Goal: Task Accomplishment & Management: Use online tool/utility

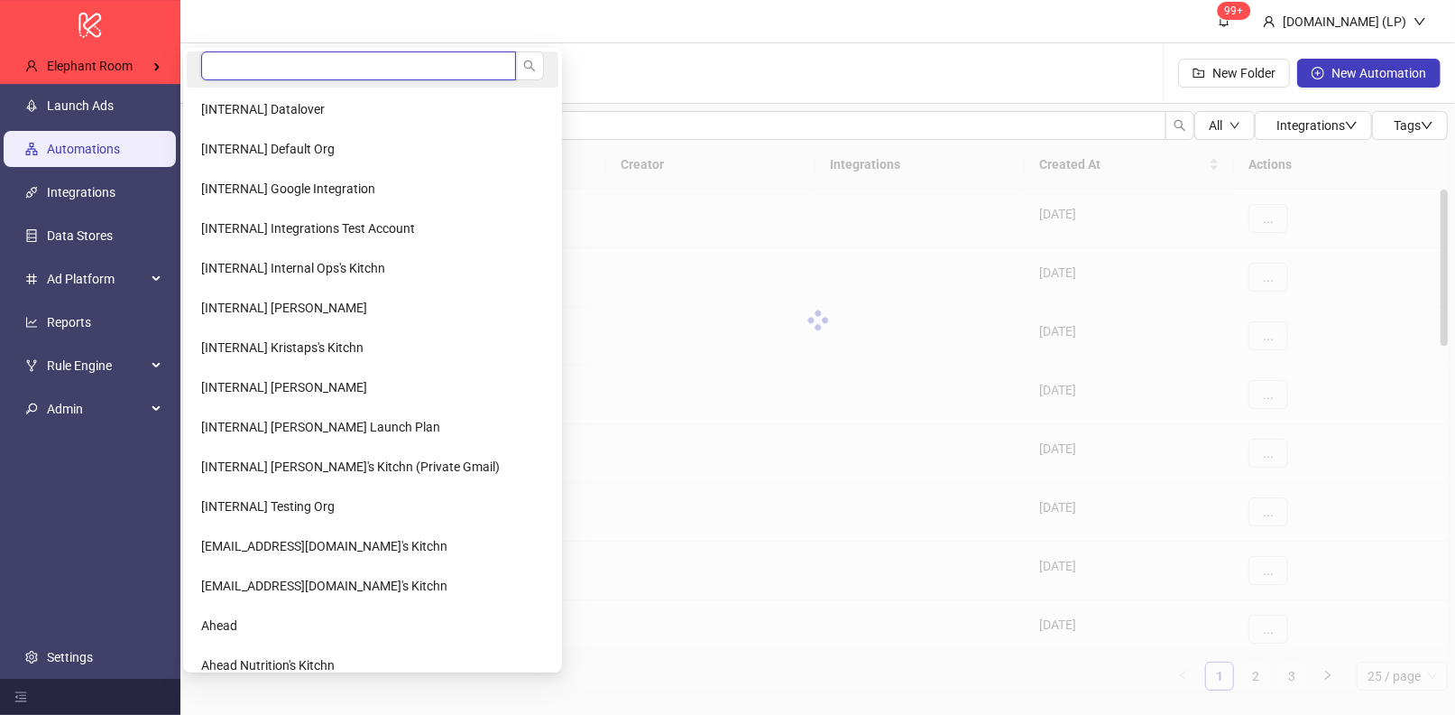
click at [250, 69] on input "search" at bounding box center [358, 65] width 315 height 29
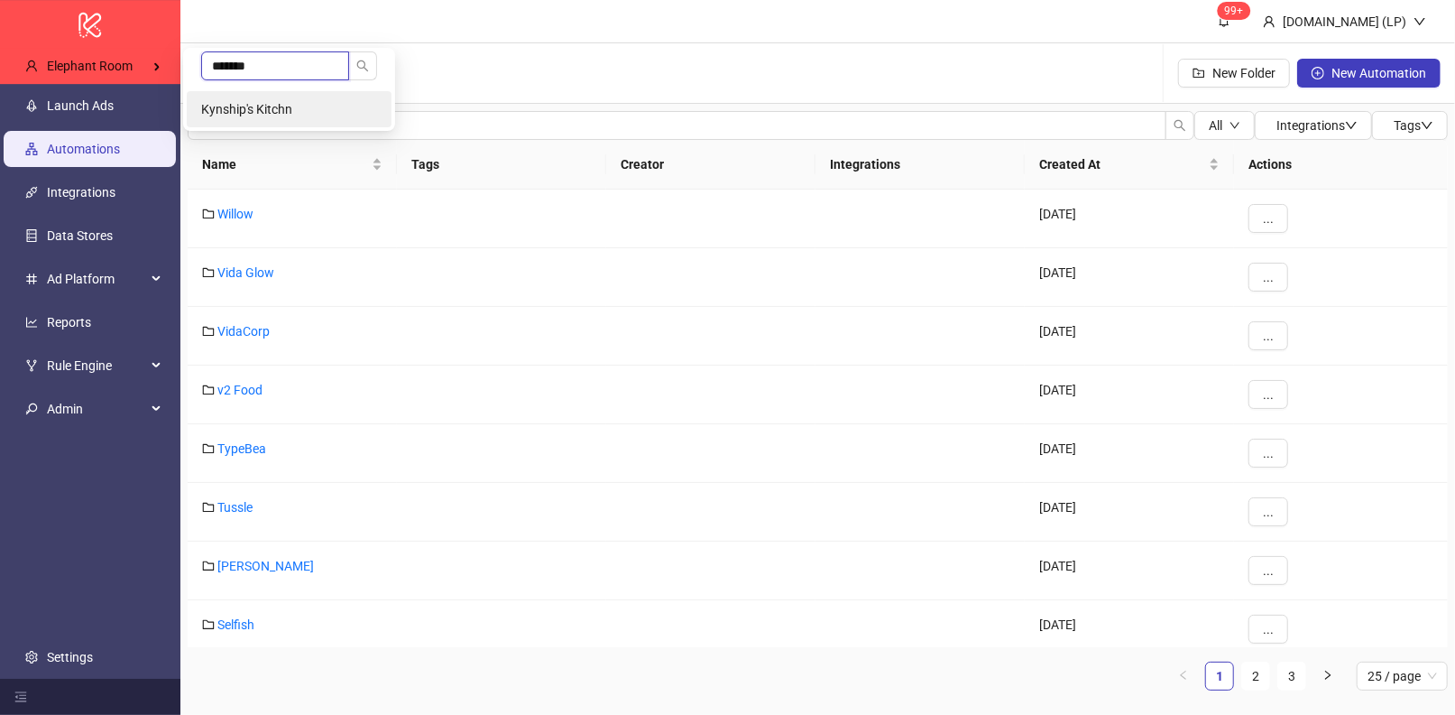
type input "*******"
click at [208, 102] on span "Kynship's Kitchn" at bounding box center [246, 109] width 91 height 14
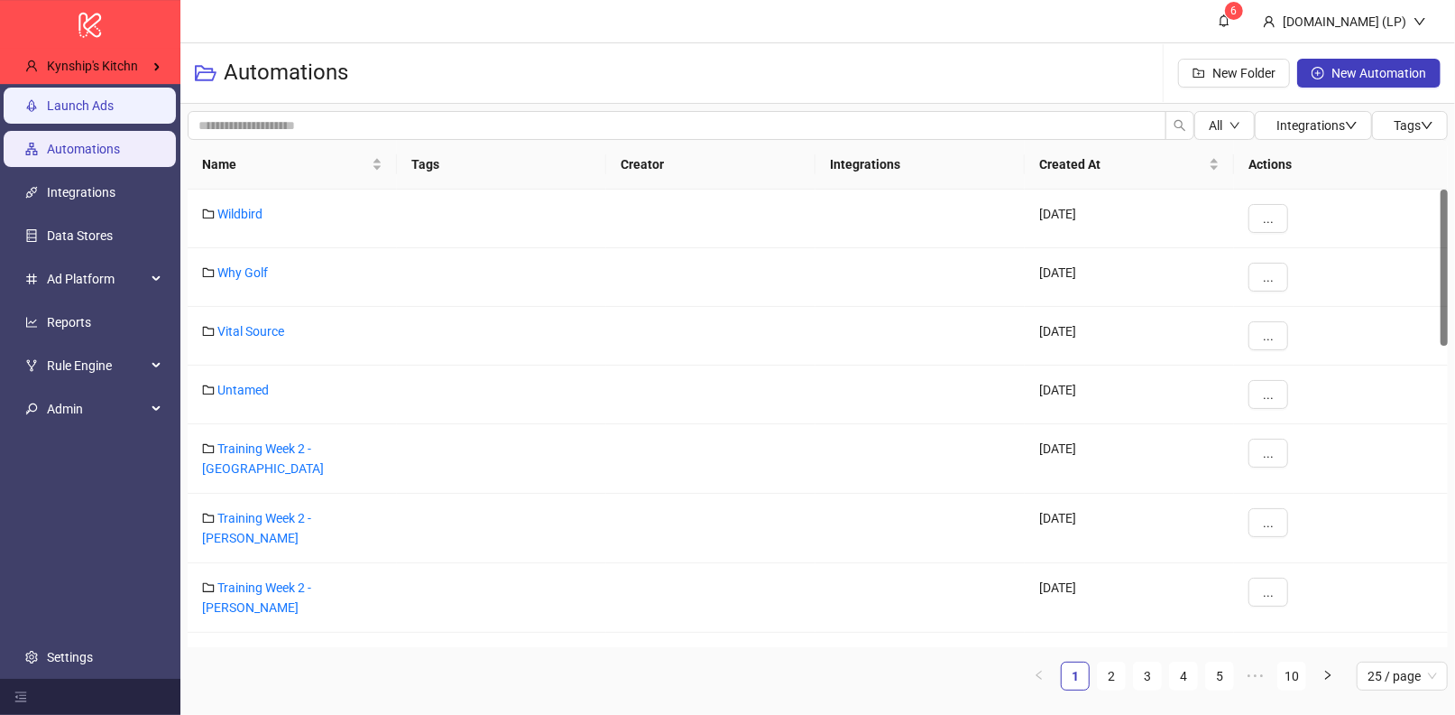
click at [106, 113] on link "Launch Ads" at bounding box center [80, 105] width 67 height 14
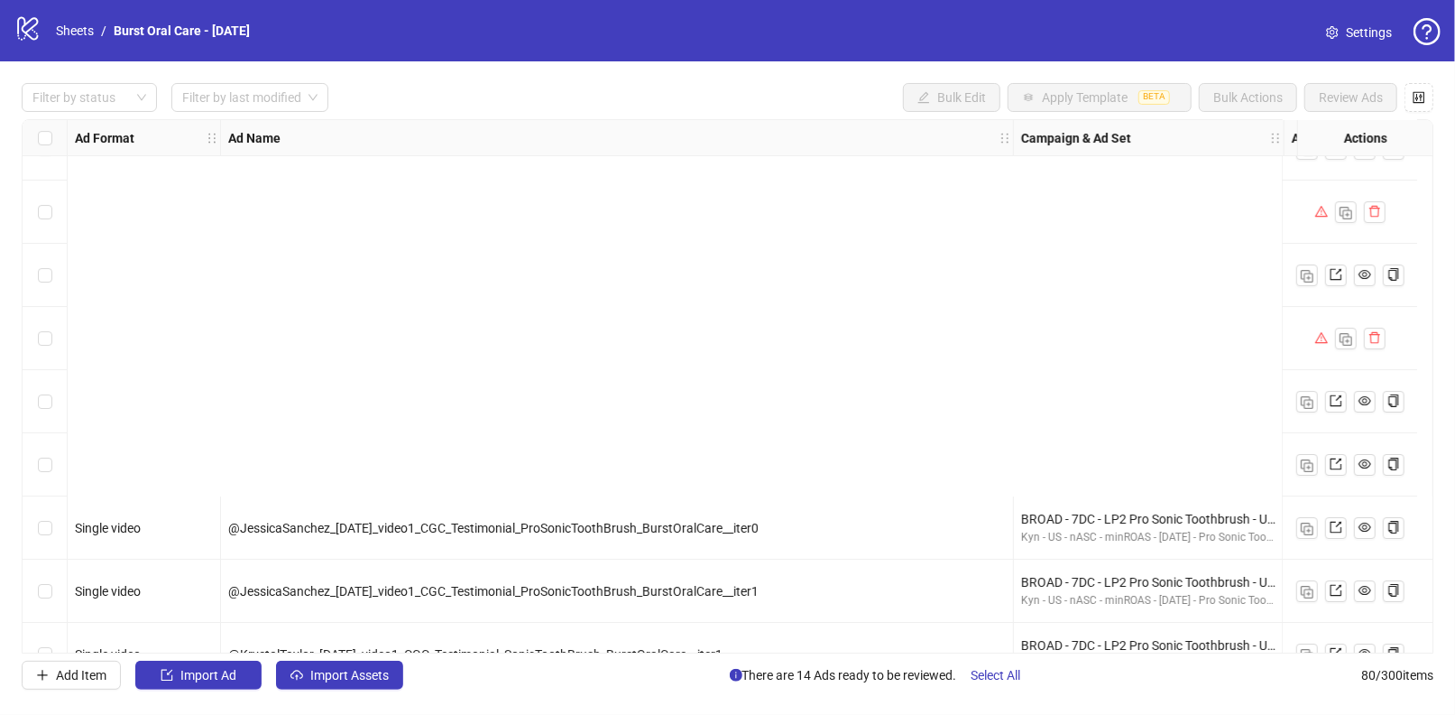
scroll to position [4562, 0]
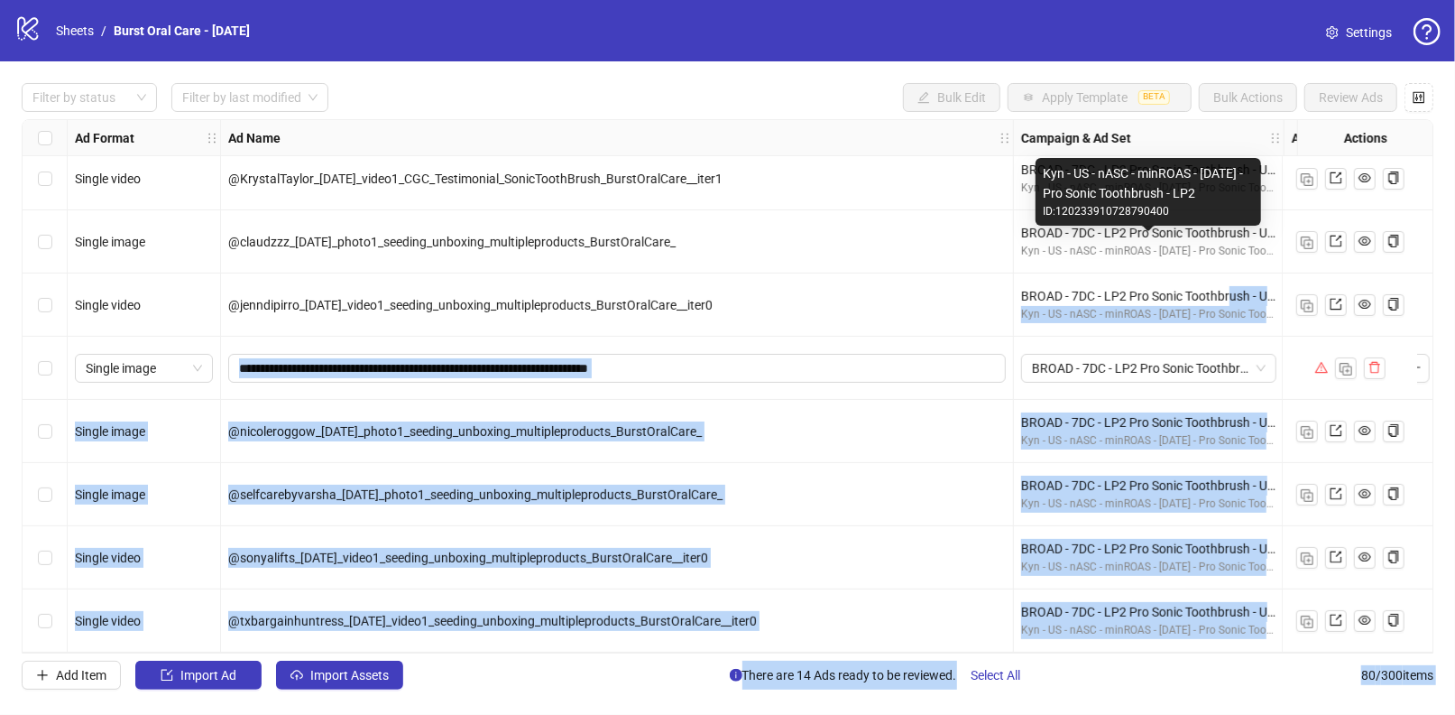
drag, startPoint x: 1321, startPoint y: 337, endPoint x: 1232, endPoint y: 282, distance: 104.5
click at [1232, 282] on body "logo/logo-mobile Sheets / Burst Oral Care - Sep 11, 2025 Settings Filter by sta…" at bounding box center [727, 357] width 1455 height 715
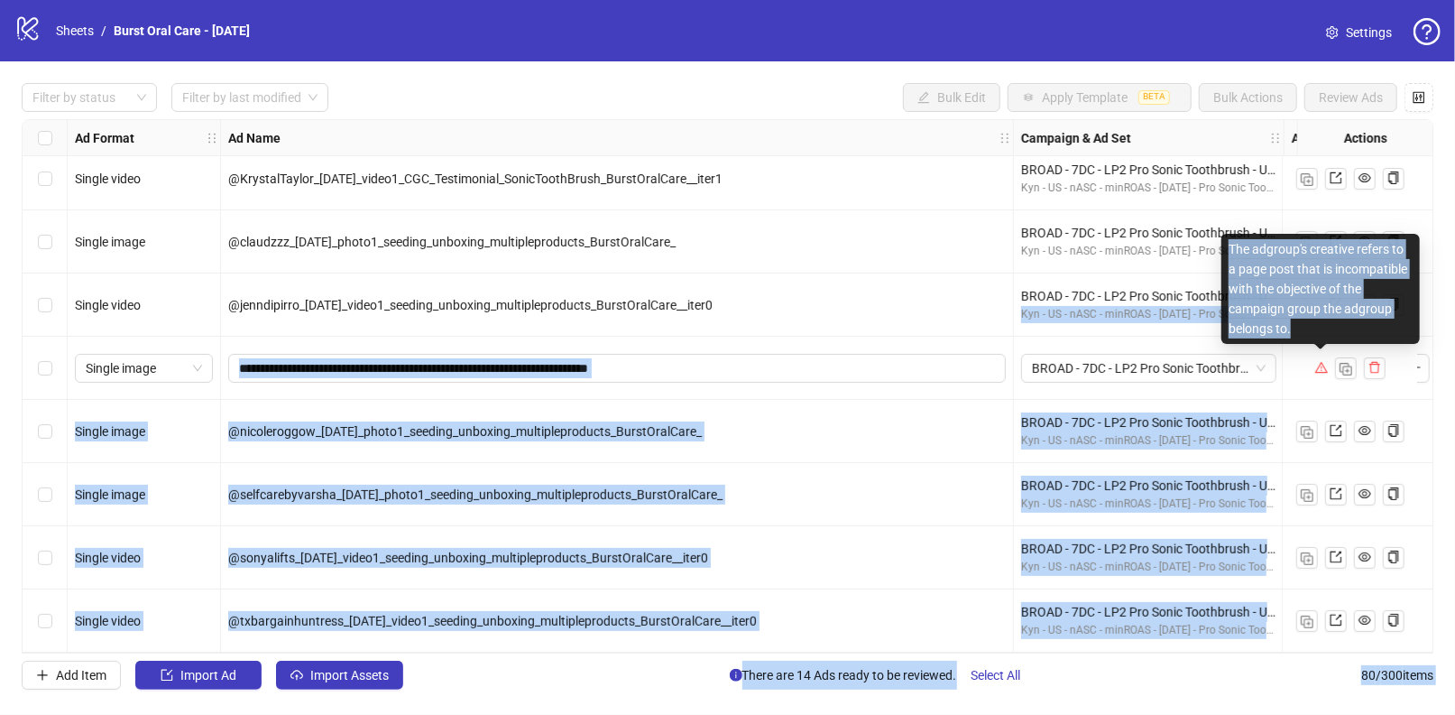
click at [1291, 319] on div "The adgroup's creative refers to a page post that is incompatible with the obje…" at bounding box center [1321, 289] width 199 height 110
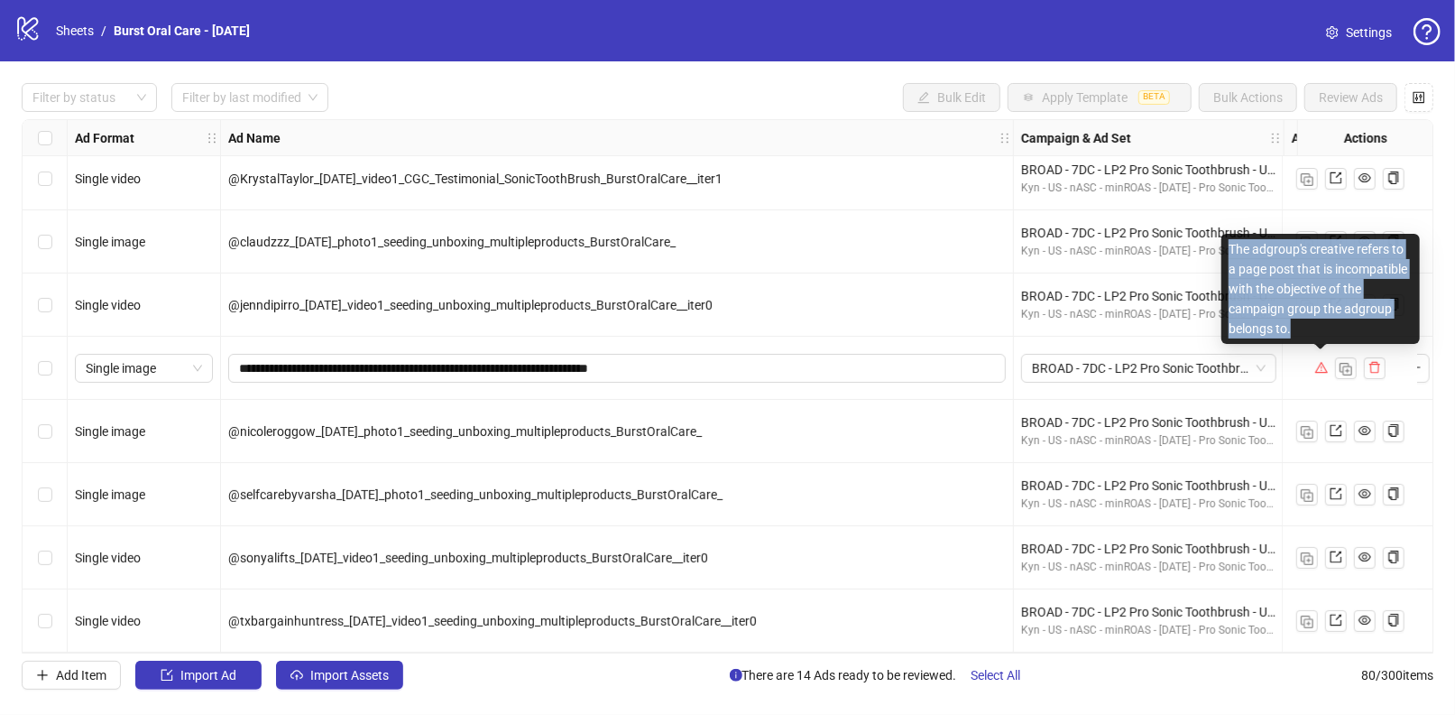
drag, startPoint x: 1291, startPoint y: 330, endPoint x: 1229, endPoint y: 256, distance: 96.7
click at [1228, 256] on div "The adgroup's creative refers to a page post that is incompatible with the obje…" at bounding box center [1321, 289] width 199 height 110
copy div "The adgroup's creative refers to a page post that is incompatible with the obje…"
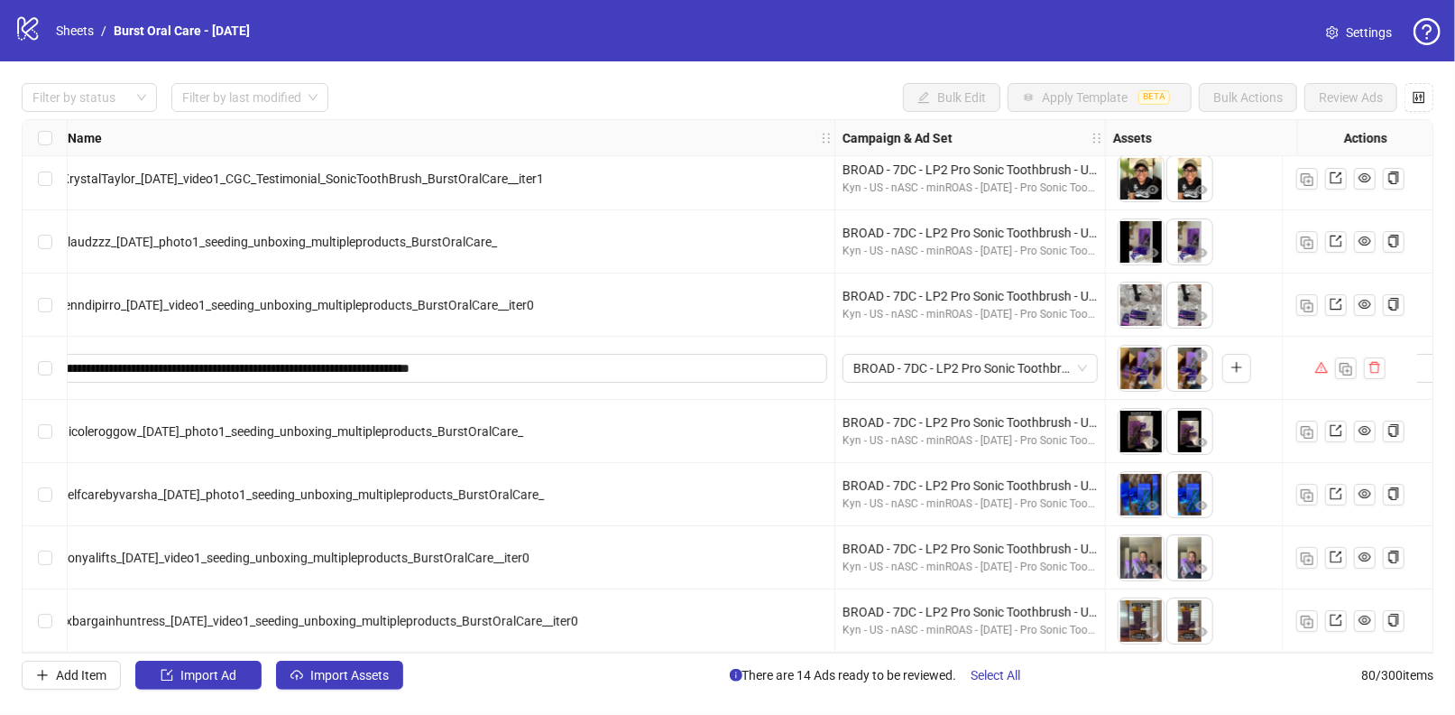
scroll to position [4561, 328]
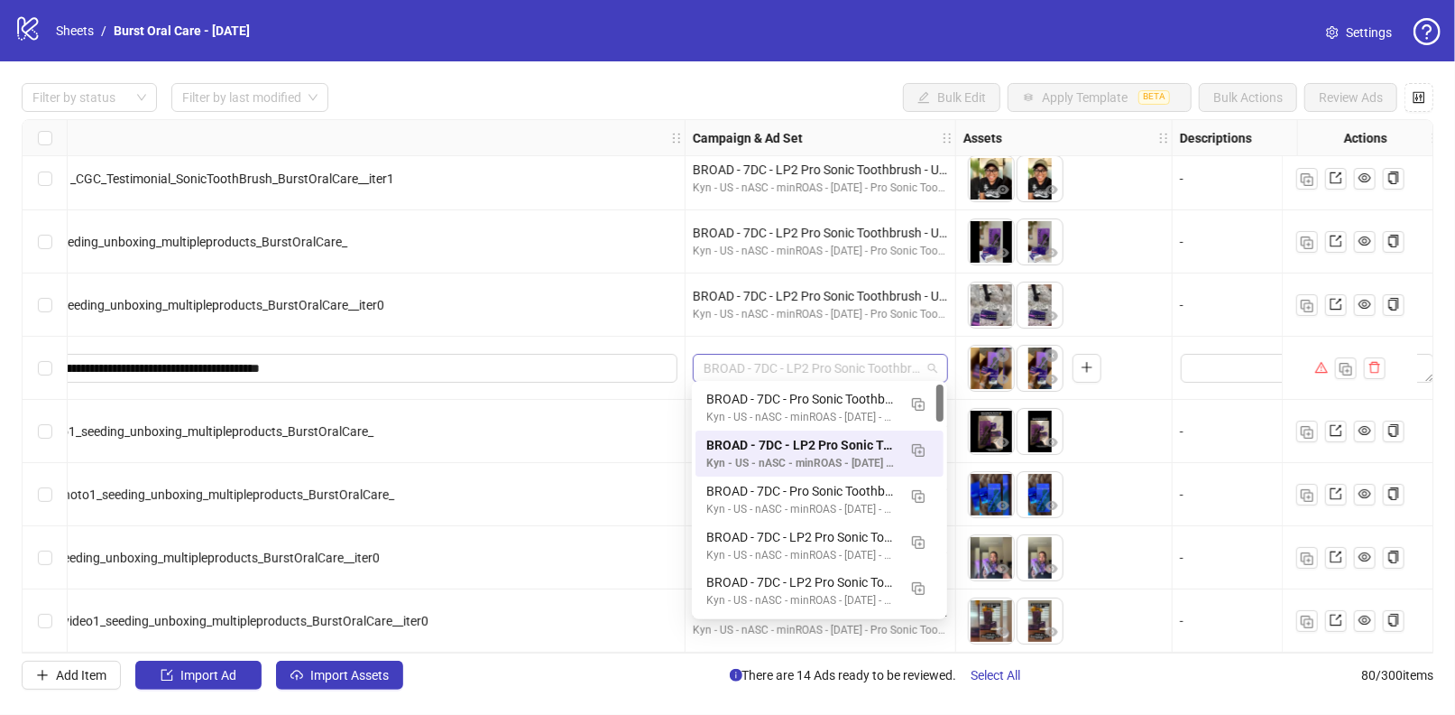
click at [854, 365] on span "BROAD - 7DC - LP2 Pro Sonic Toothbrush - US - minROAS - 08/15/25 - Ad Set 7" at bounding box center [821, 368] width 234 height 27
click at [854, 364] on span "BROAD - 7DC - LP2 Pro Sonic Toothbrush - US - minROAS - 08/15/25 - Ad Set 7" at bounding box center [821, 368] width 234 height 27
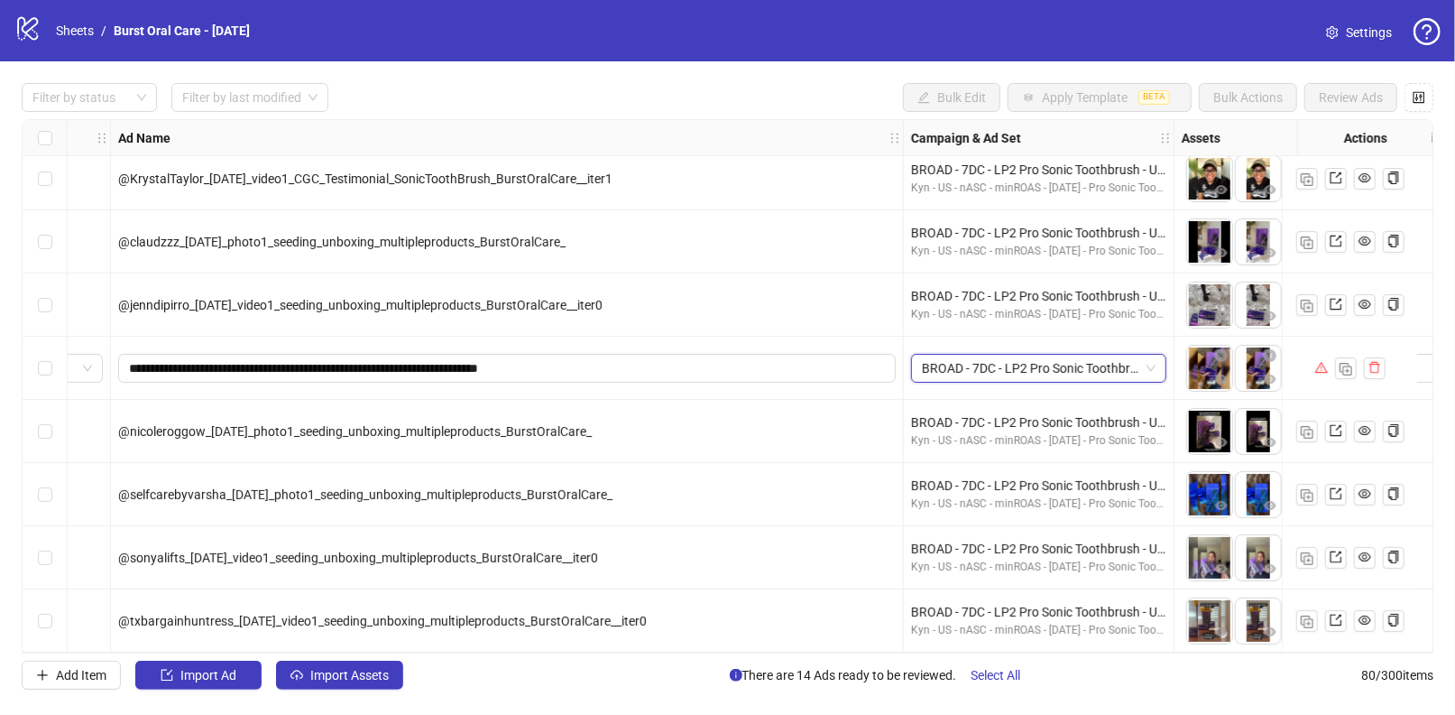
scroll to position [4562, 119]
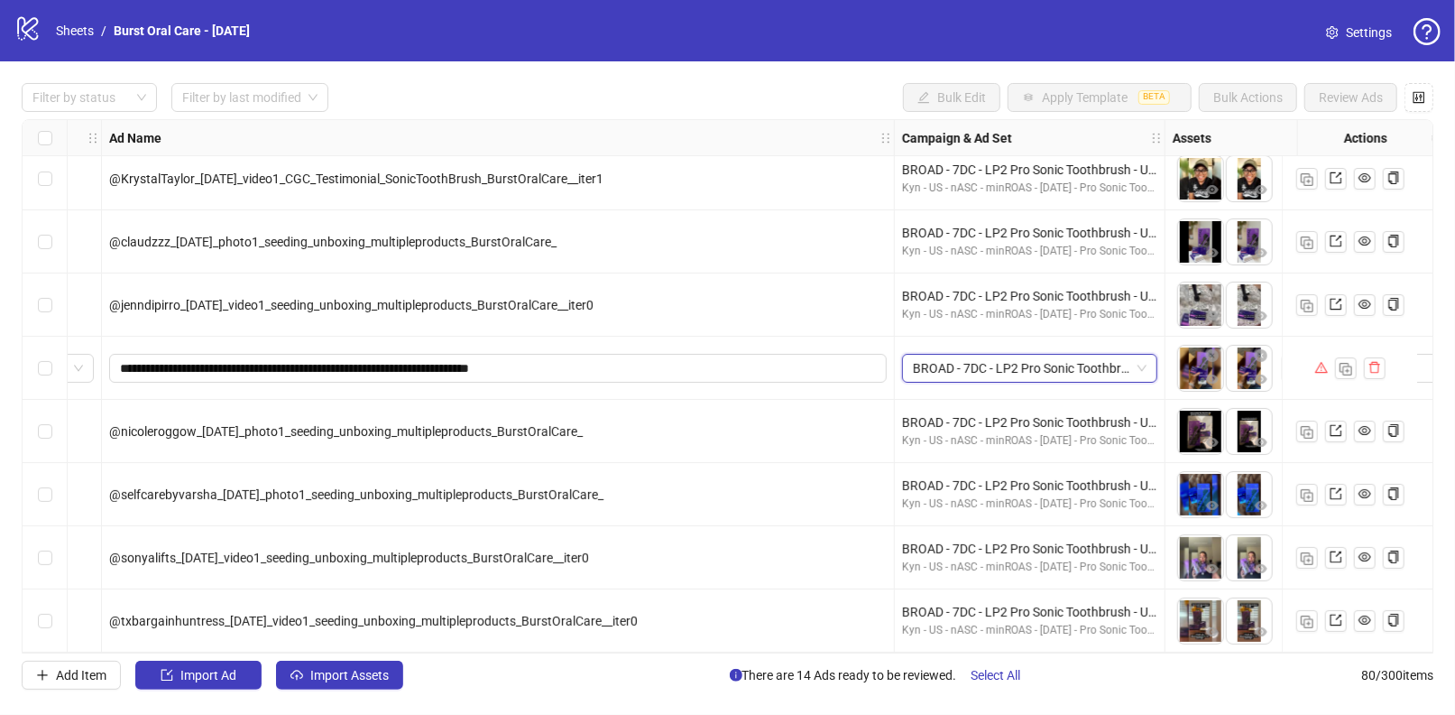
click at [909, 412] on div "BROAD - 7DC - LP2 Pro Sonic Toothbrush - US - minROAS - 08/15/25 - Ad Set 7" at bounding box center [1029, 422] width 255 height 20
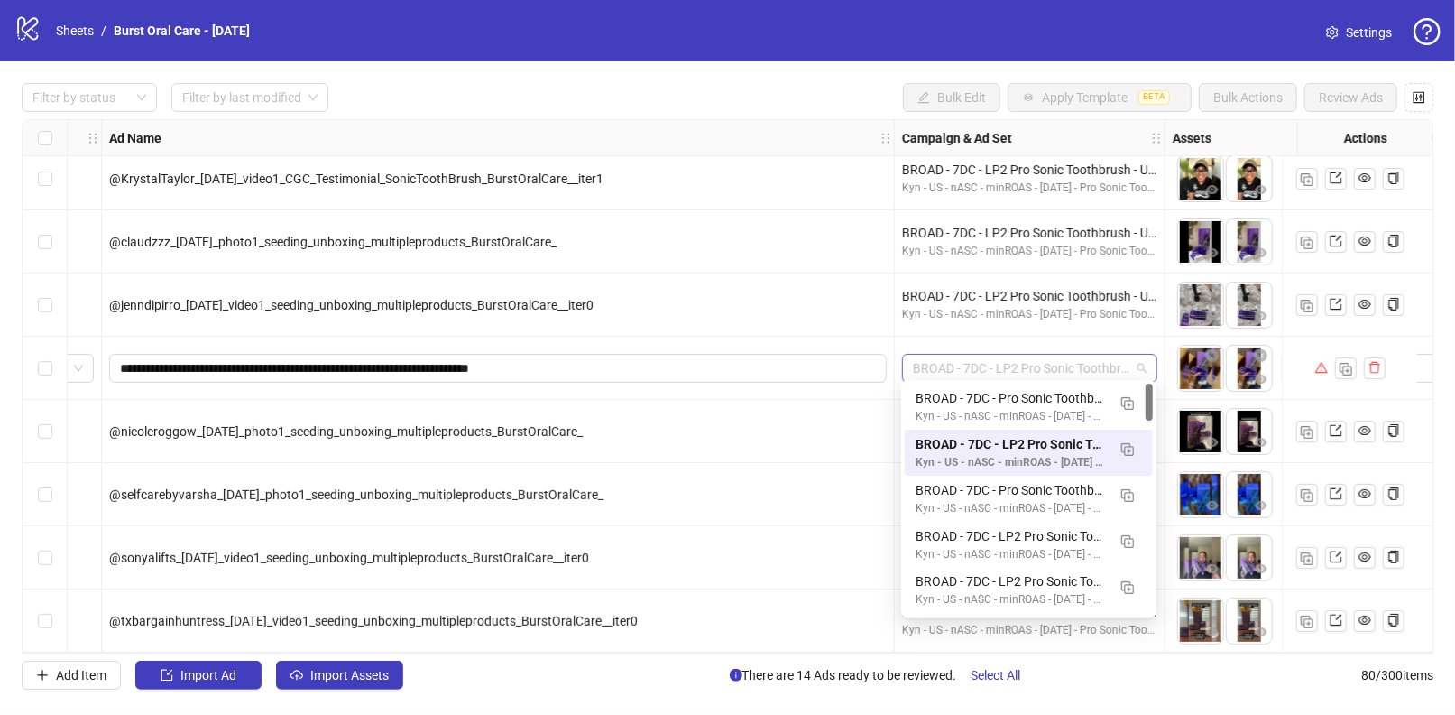
click at [974, 367] on span "BROAD - 7DC - LP2 Pro Sonic Toothbrush - US - minROAS - 08/15/25 - Ad Set 7" at bounding box center [1030, 368] width 234 height 27
click at [841, 422] on div "@nicoleroggow_09-09-25_photo1_seeding_unboxing_multipleproducts_BurstOralCare_" at bounding box center [498, 431] width 778 height 20
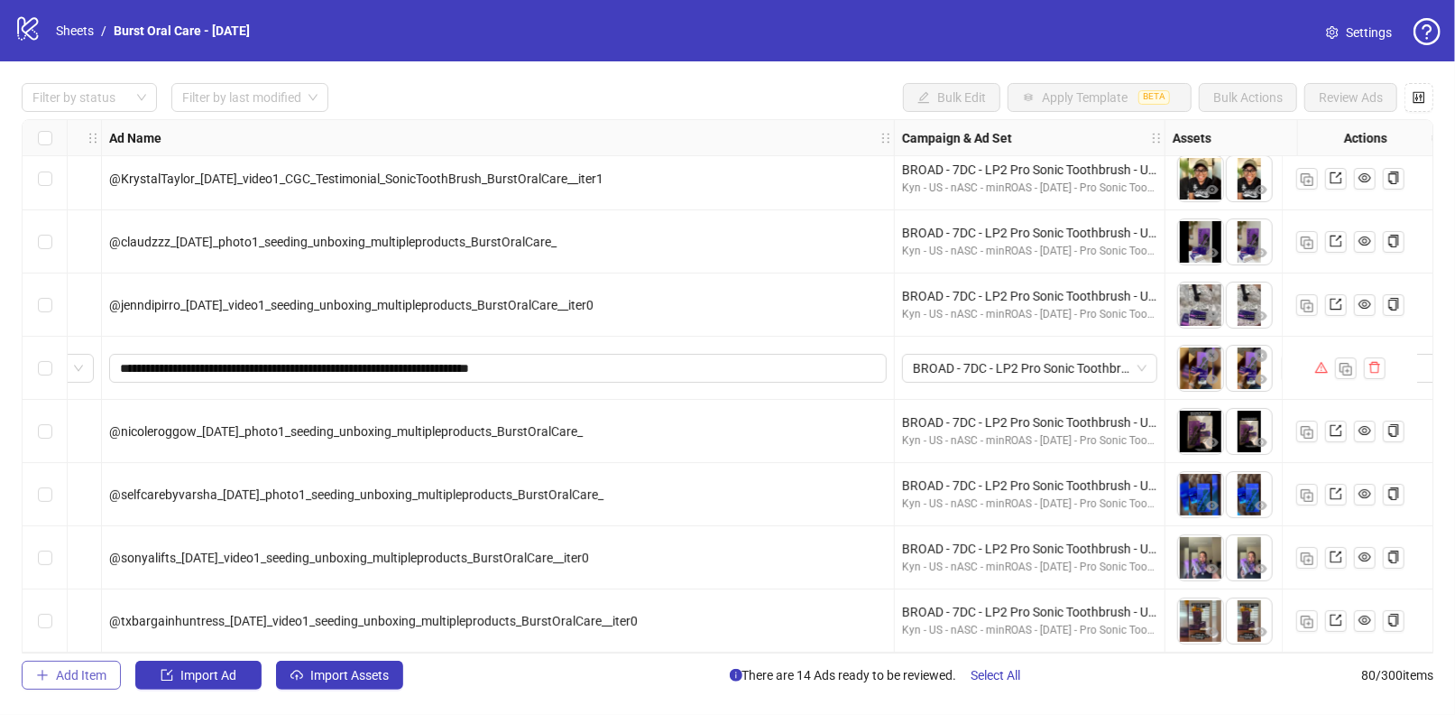
click at [67, 686] on button "Add Item" at bounding box center [71, 674] width 99 height 29
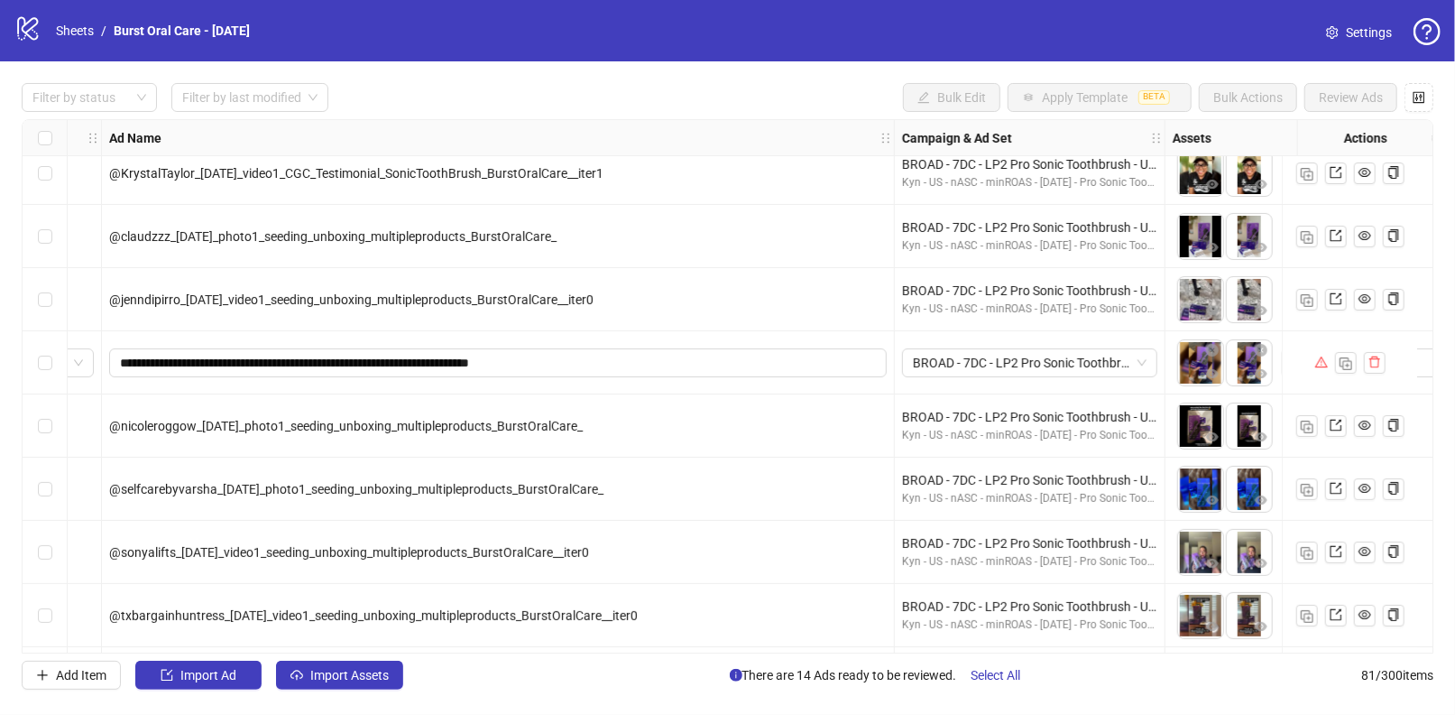
scroll to position [4625, 119]
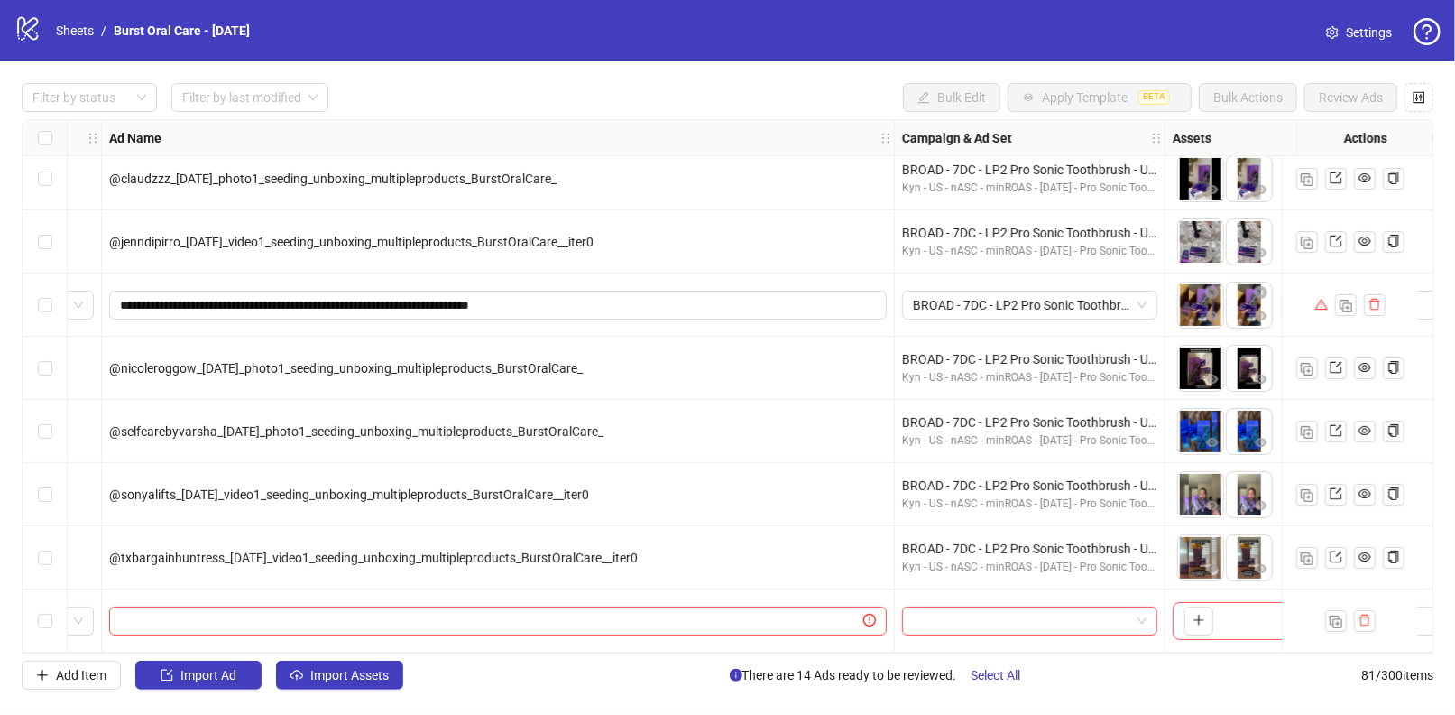
click at [52, 612] on div "Select row 81" at bounding box center [45, 620] width 45 height 63
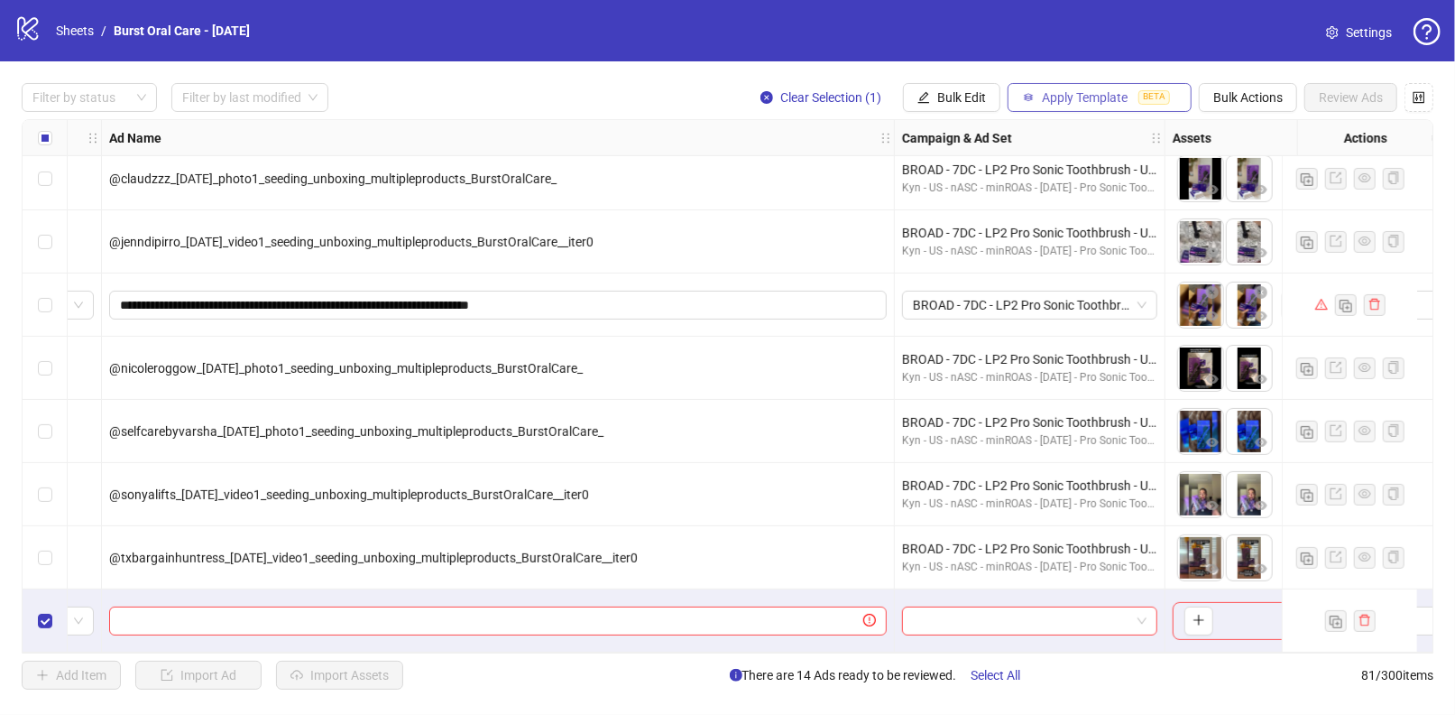
click at [1060, 92] on span "Apply Template" at bounding box center [1085, 97] width 86 height 14
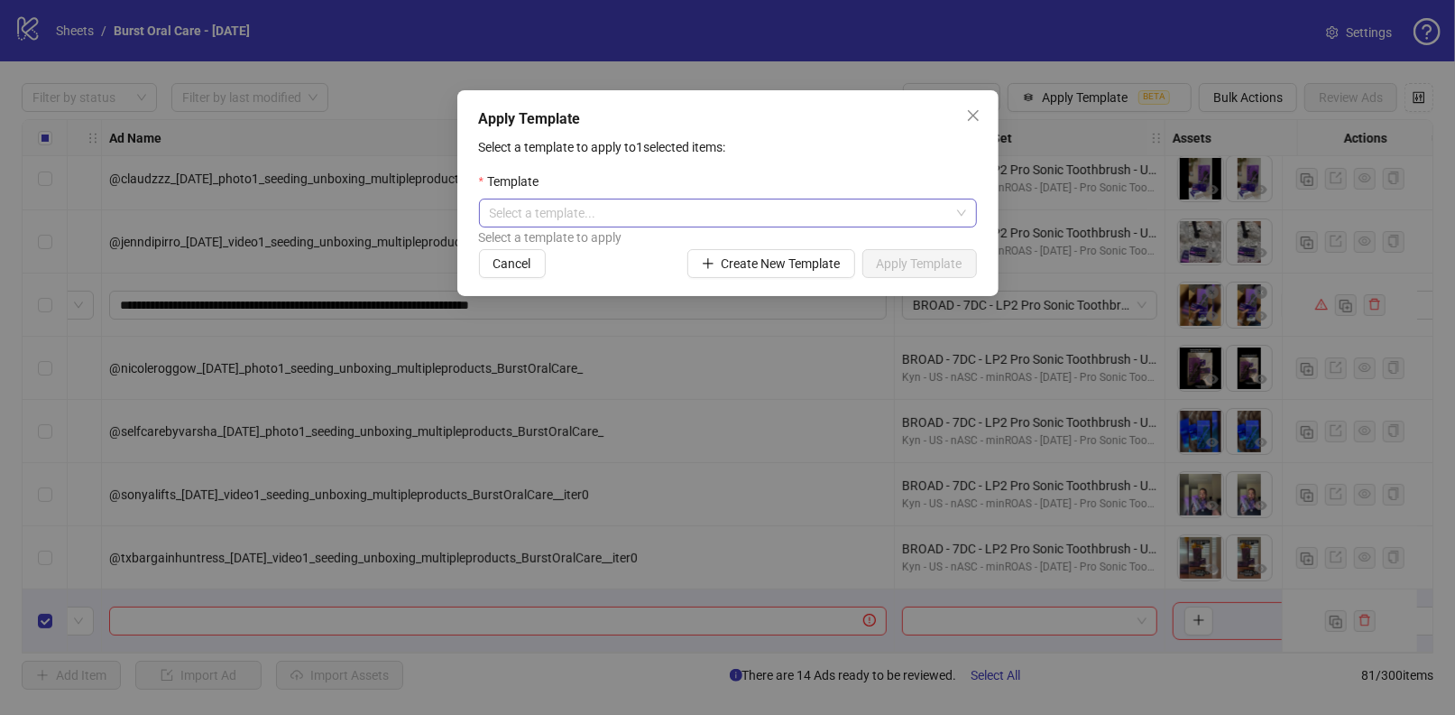
click at [679, 208] on input "search" at bounding box center [720, 212] width 460 height 27
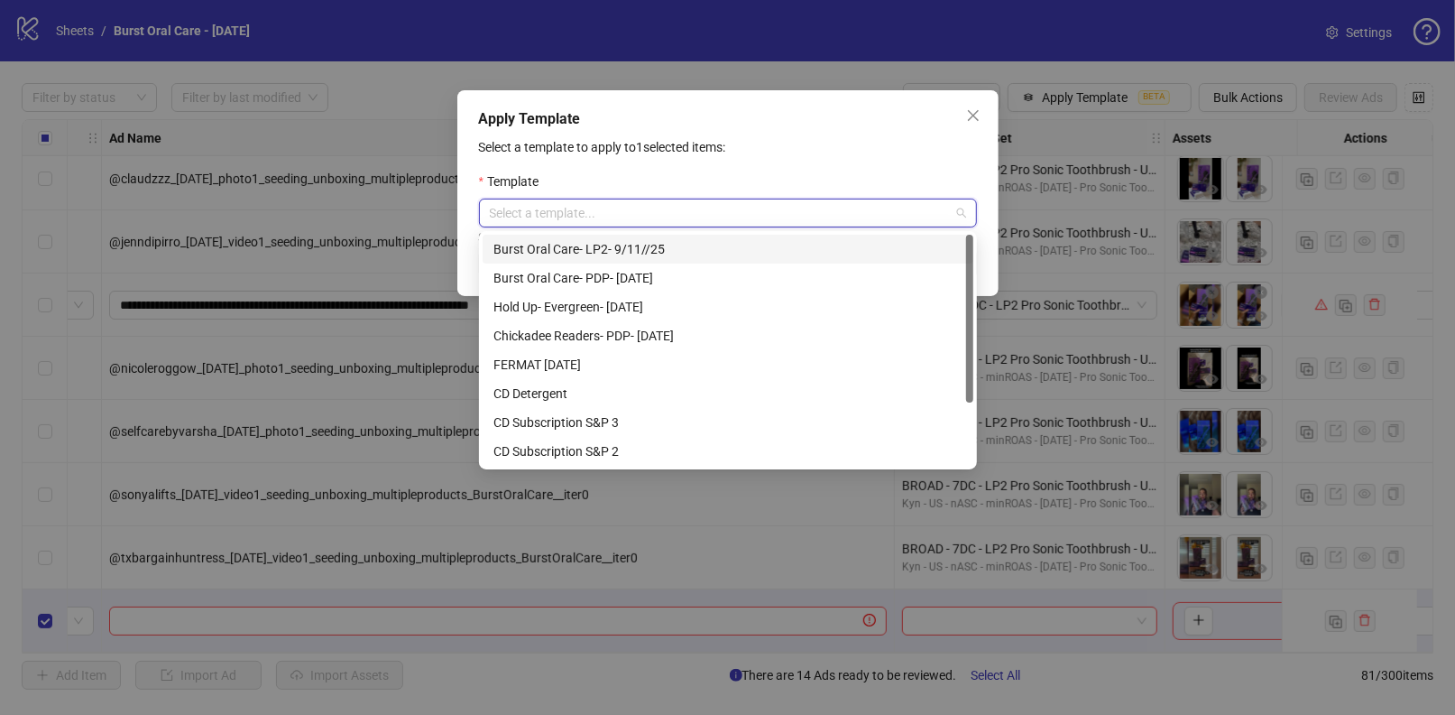
click at [605, 250] on div "Burst Oral Care- LP2- 9/11//25" at bounding box center [728, 249] width 469 height 20
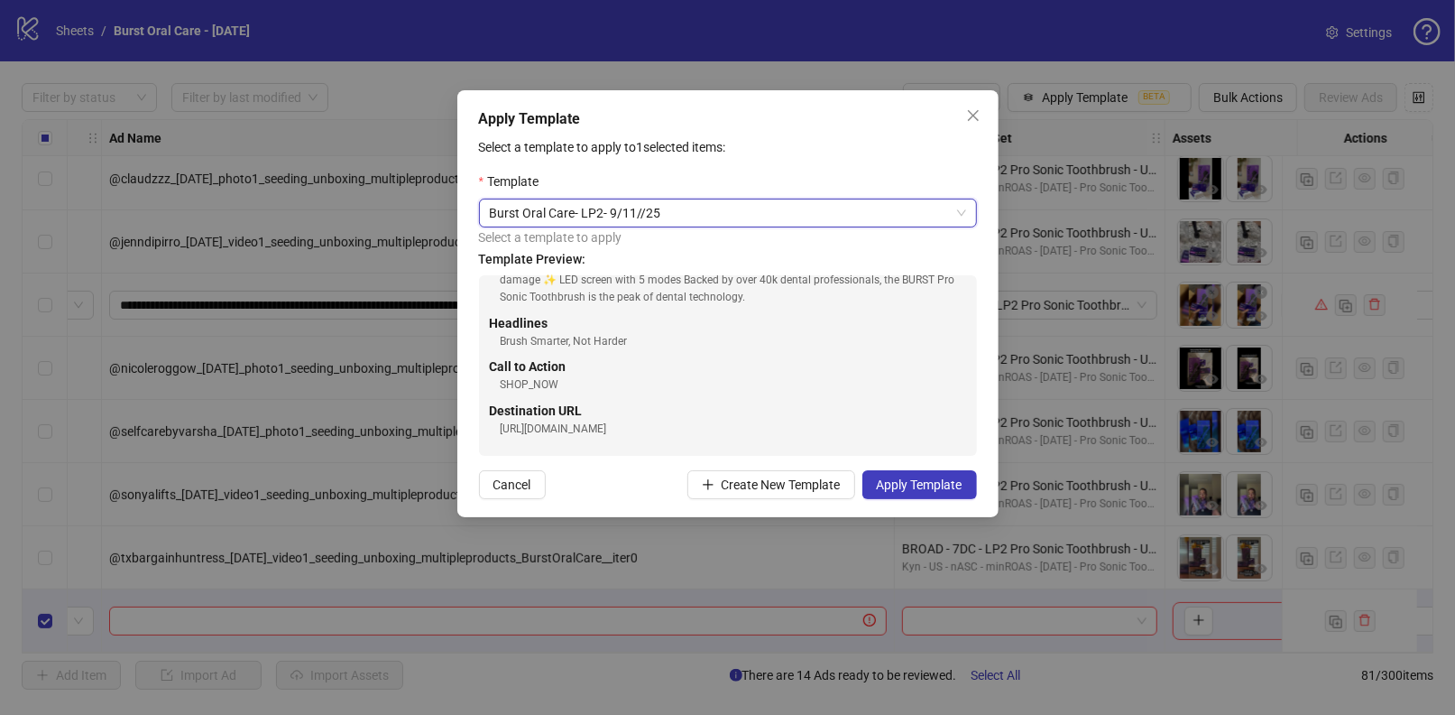
scroll to position [0, 0]
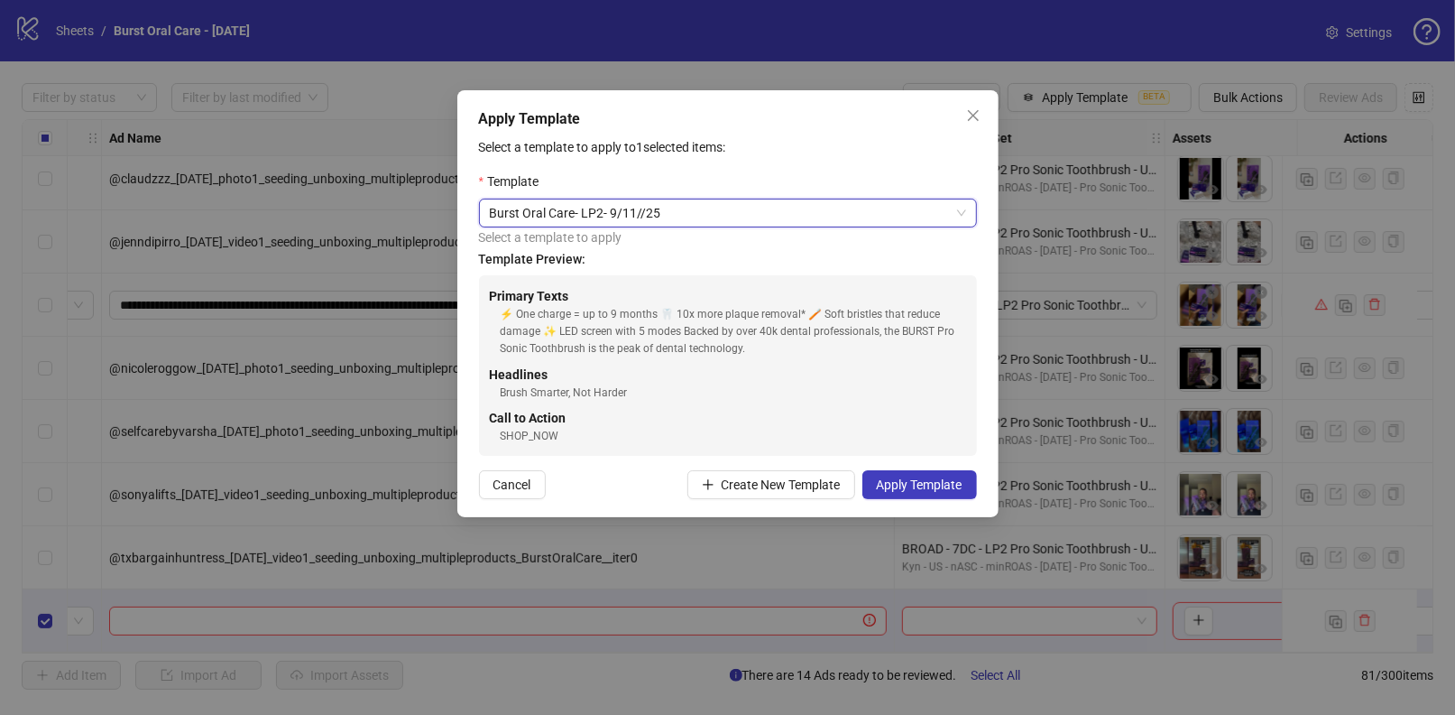
click at [629, 215] on span "Burst Oral Care- LP2- 9/11//25" at bounding box center [728, 212] width 476 height 27
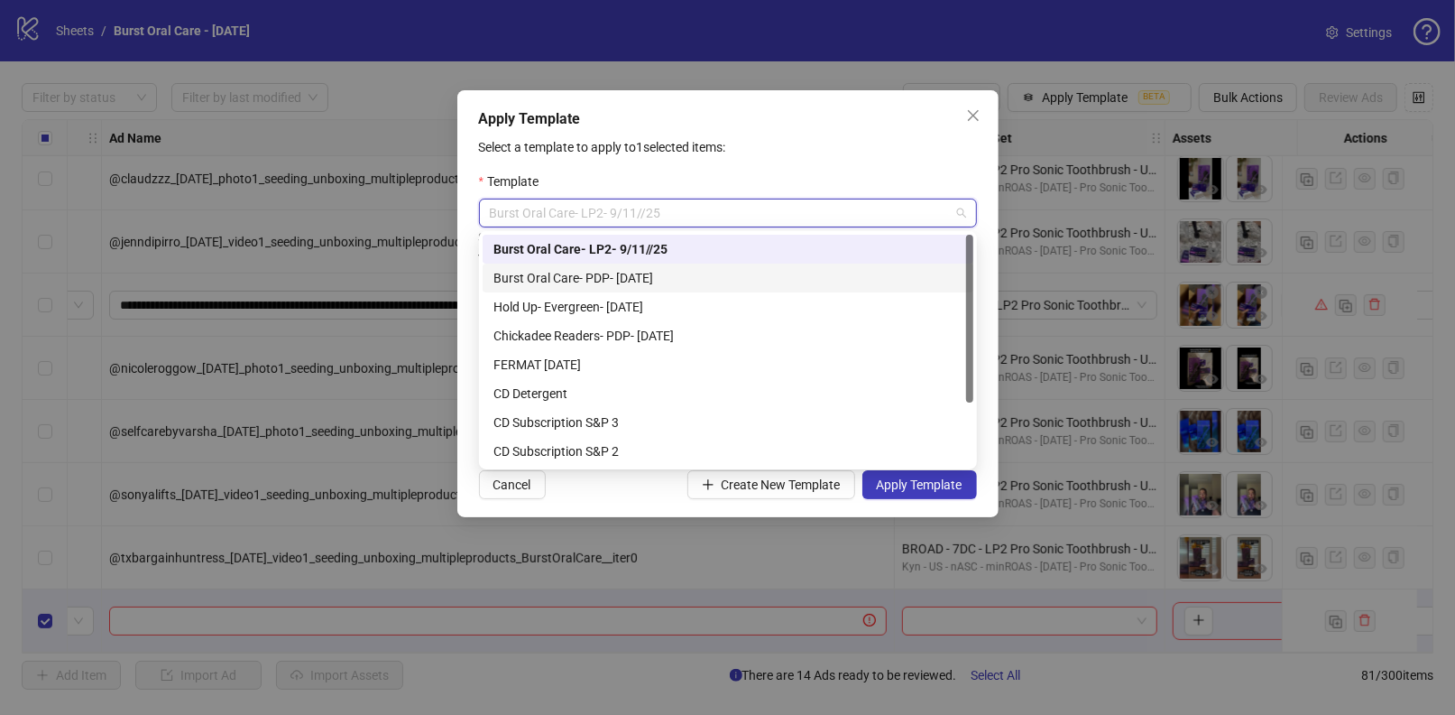
click at [578, 270] on div "Burst Oral Care- PDP- 9/11/25" at bounding box center [728, 278] width 469 height 20
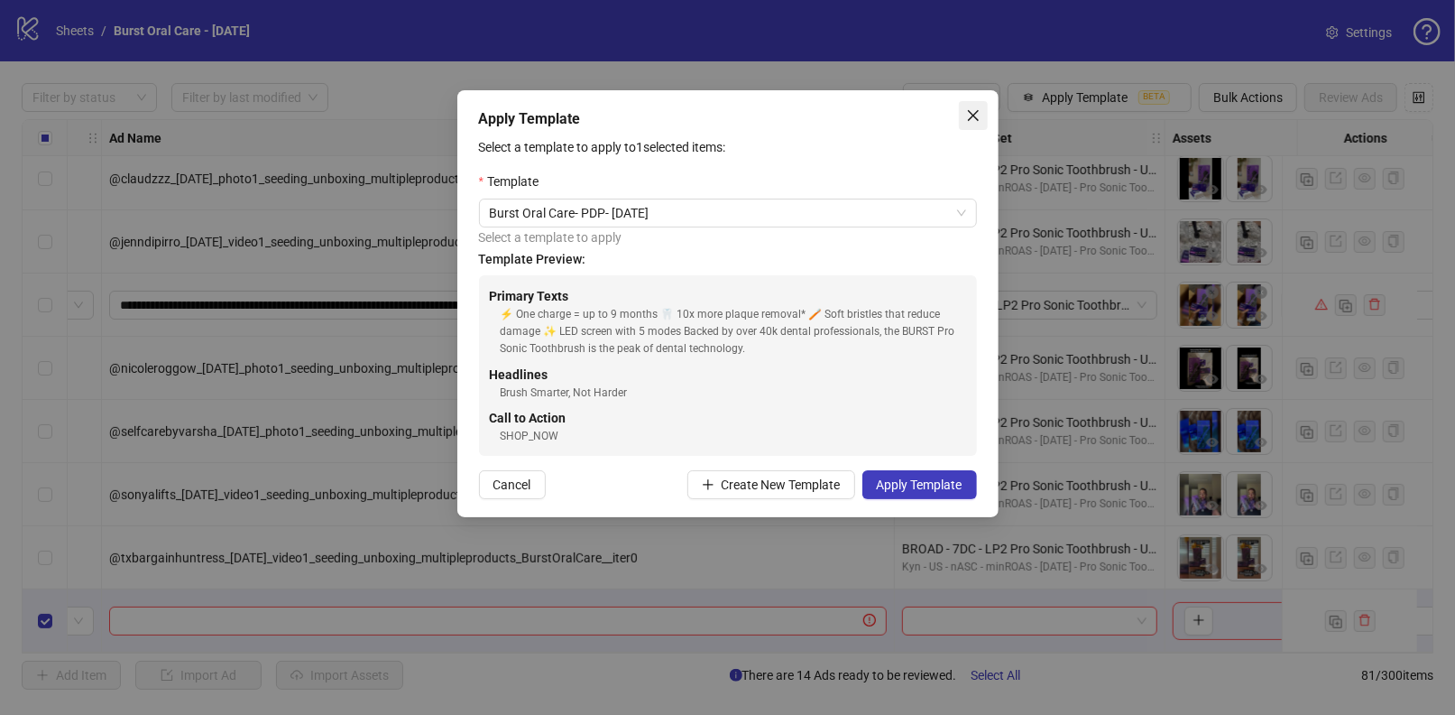
click at [969, 120] on icon "close" at bounding box center [973, 115] width 14 height 14
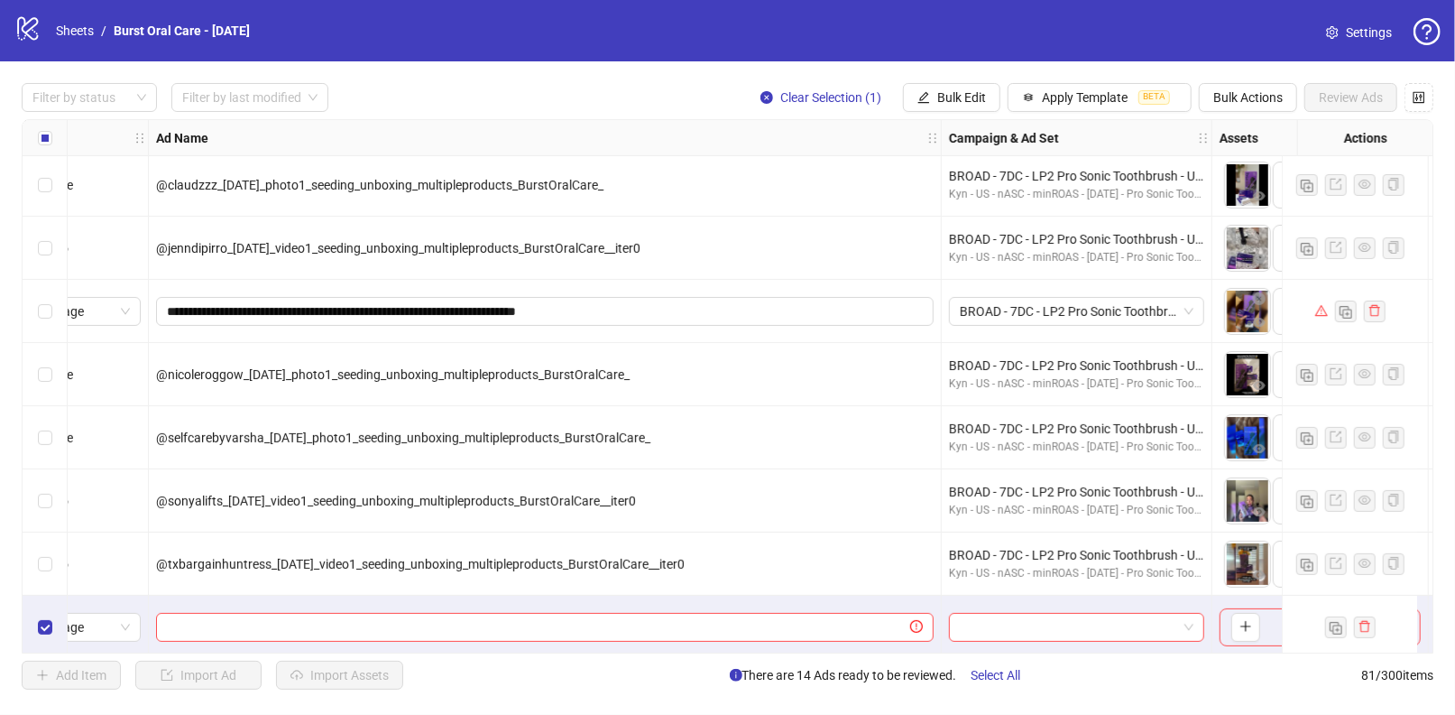
scroll to position [4613, 84]
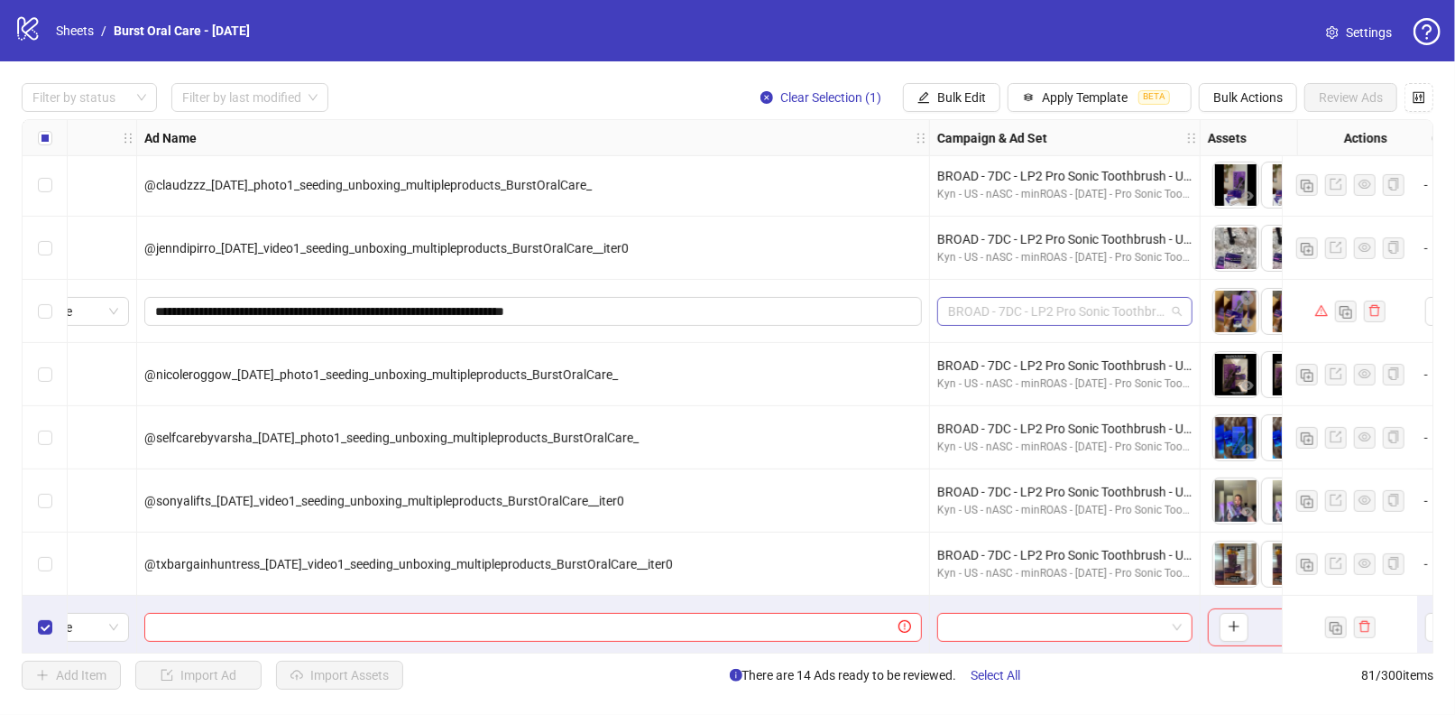
click at [1181, 311] on span "BROAD - 7DC - LP2 Pro Sonic Toothbrush - US - minROAS - 08/15/25 - Ad Set 7" at bounding box center [1065, 311] width 234 height 27
click at [993, 622] on input "search" at bounding box center [1056, 627] width 217 height 27
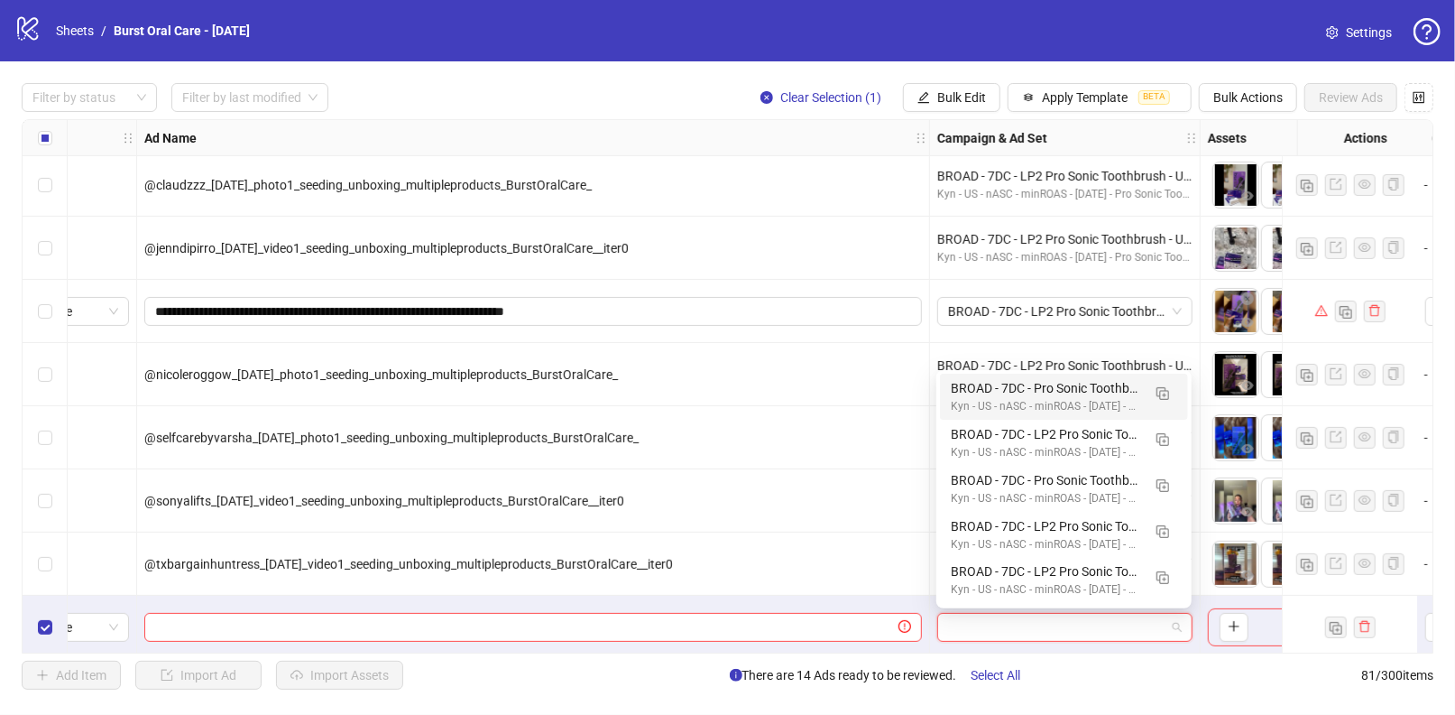
click at [993, 619] on input "search" at bounding box center [1056, 627] width 217 height 27
click at [1093, 95] on span "Apply Template" at bounding box center [1085, 97] width 86 height 14
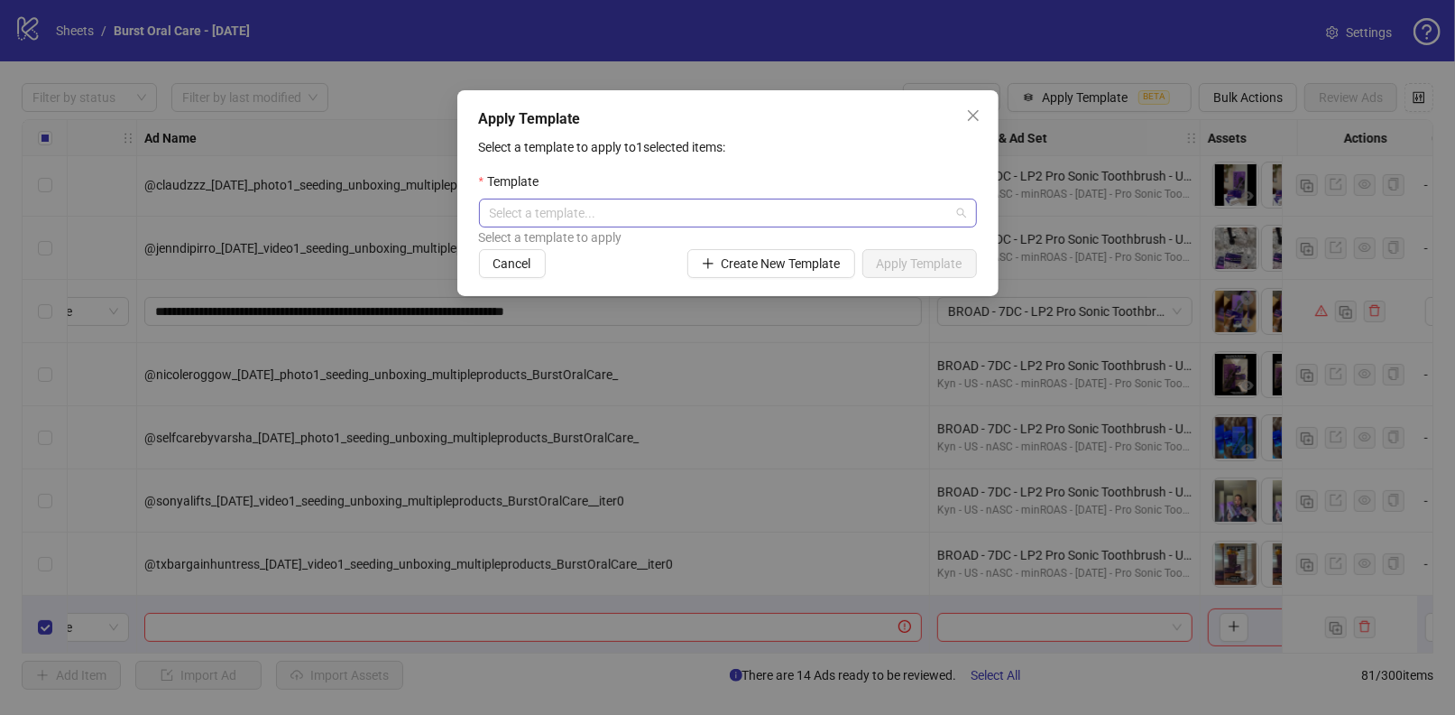
click at [778, 204] on input "search" at bounding box center [720, 212] width 460 height 27
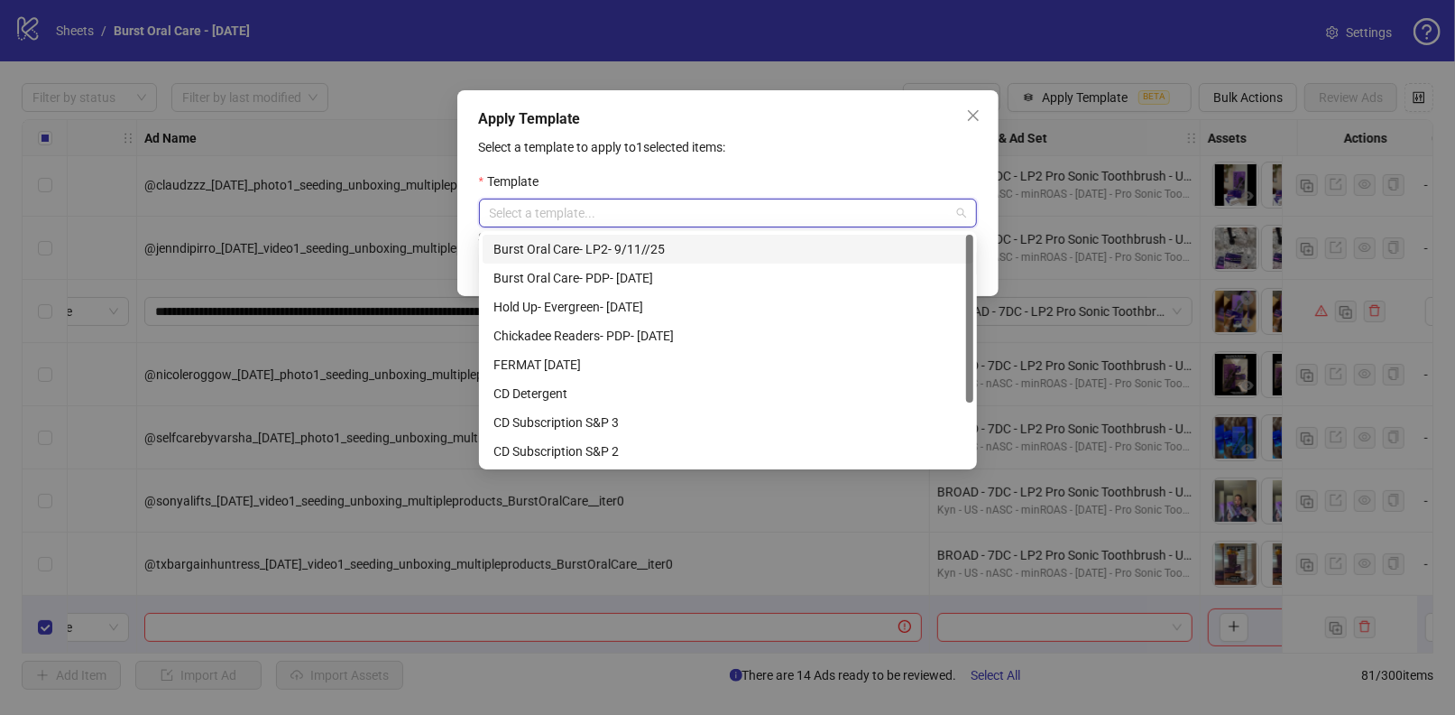
click at [622, 249] on div "Burst Oral Care- LP2- 9/11//25" at bounding box center [728, 249] width 469 height 20
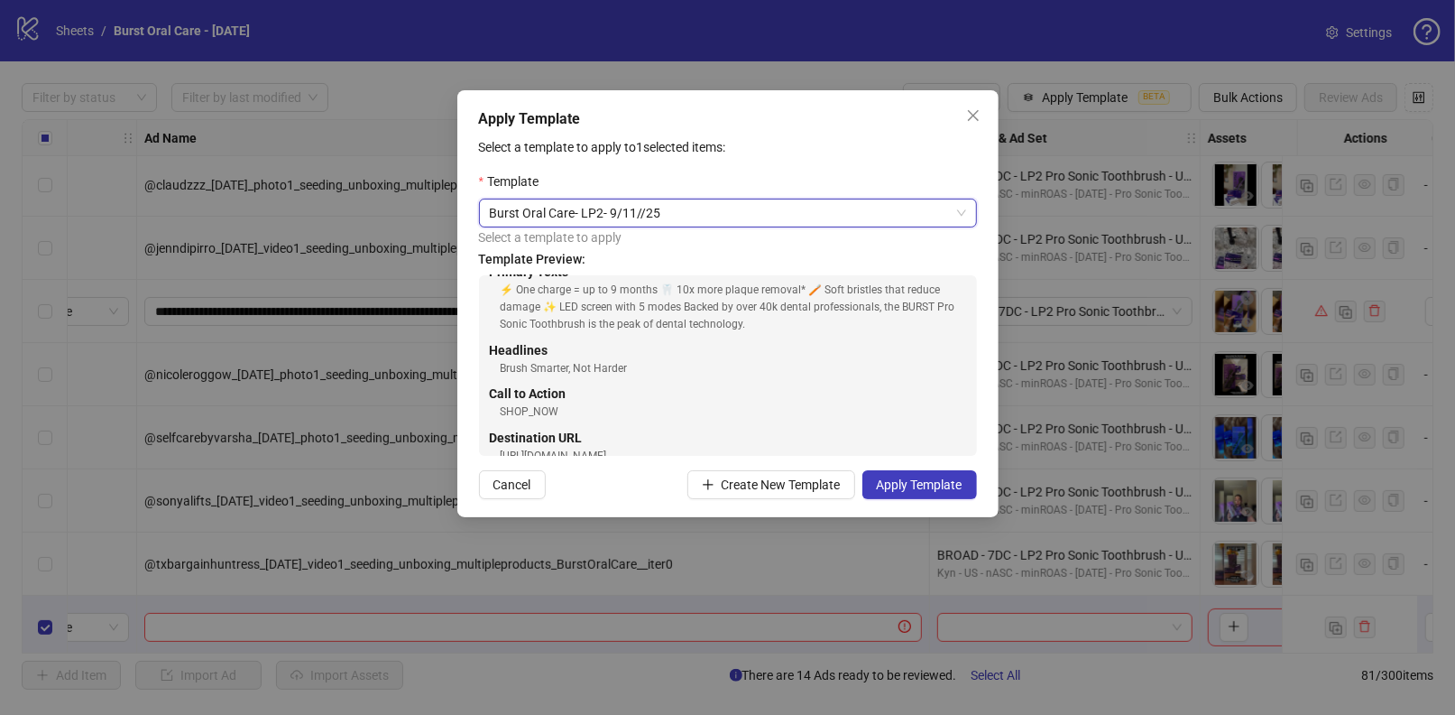
scroll to position [51, 0]
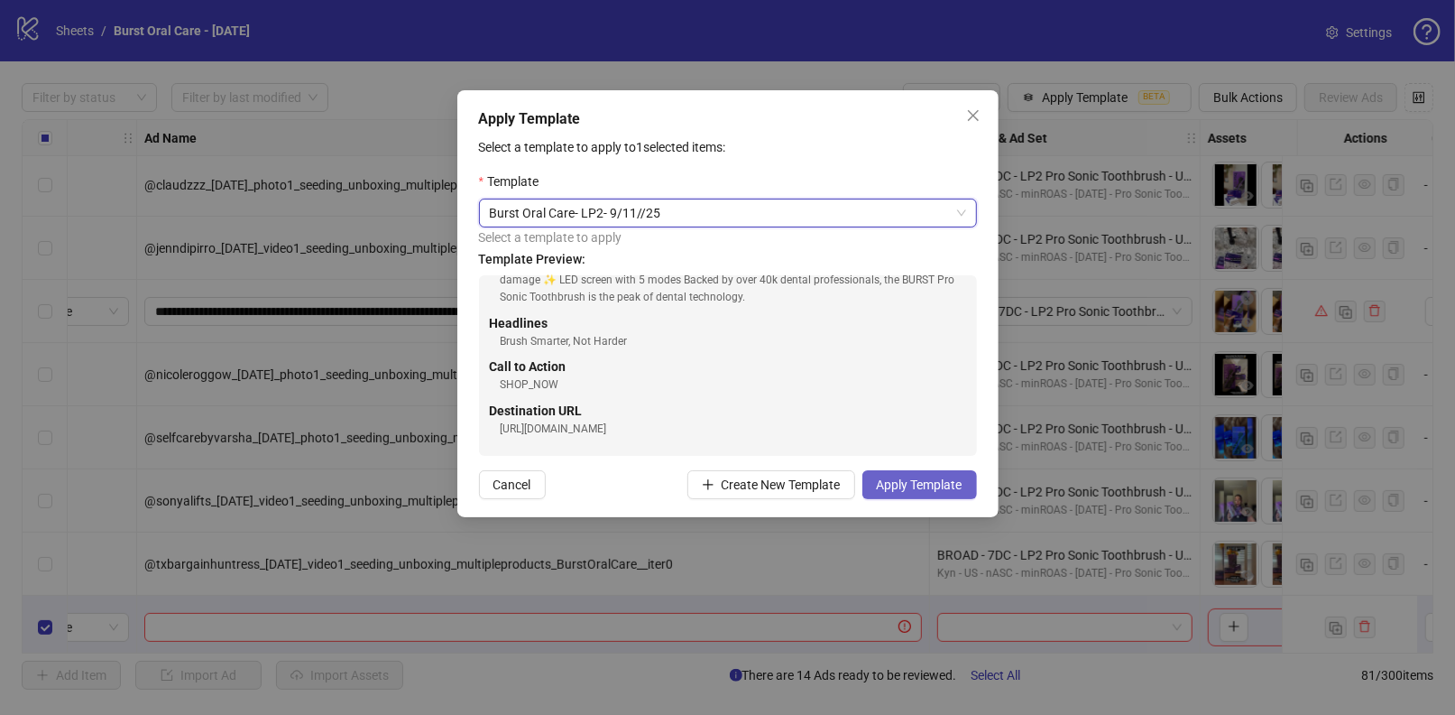
click at [897, 480] on span "Apply Template" at bounding box center [920, 484] width 86 height 14
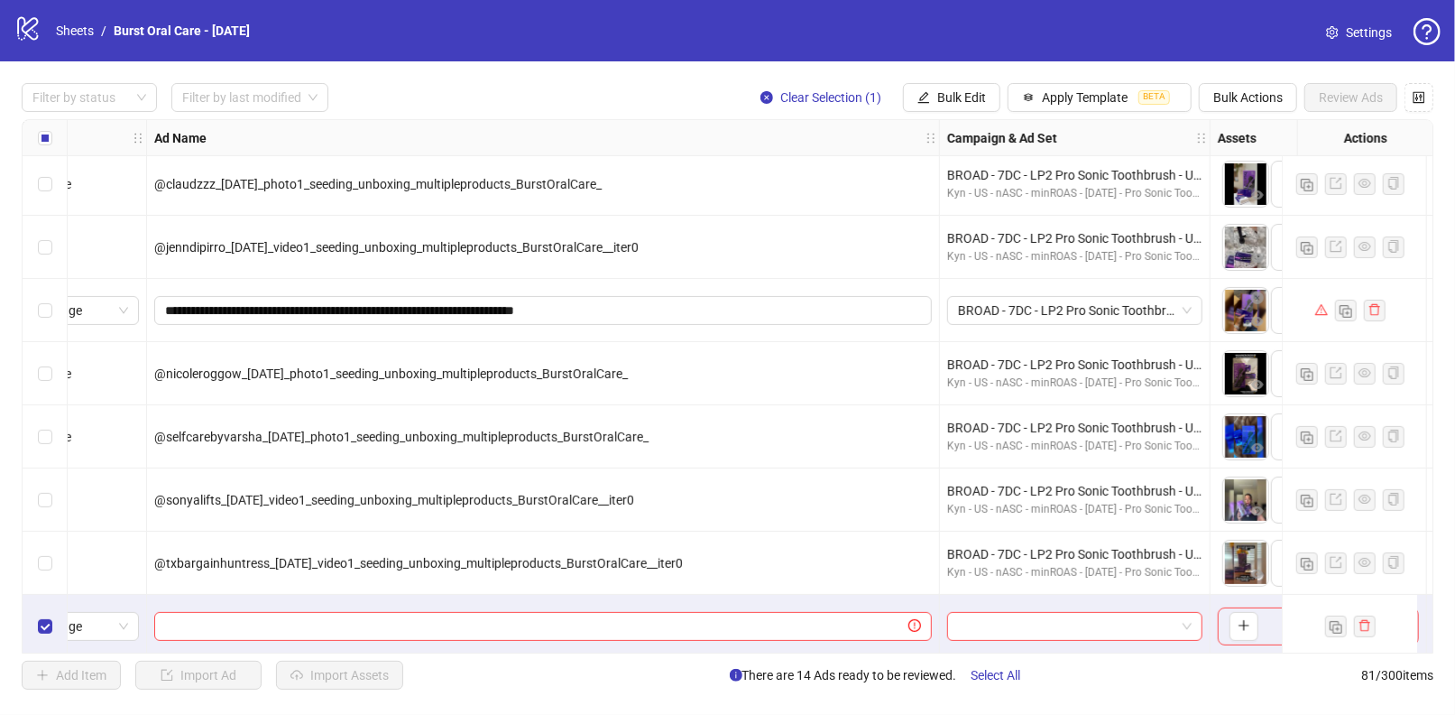
scroll to position [4614, 129]
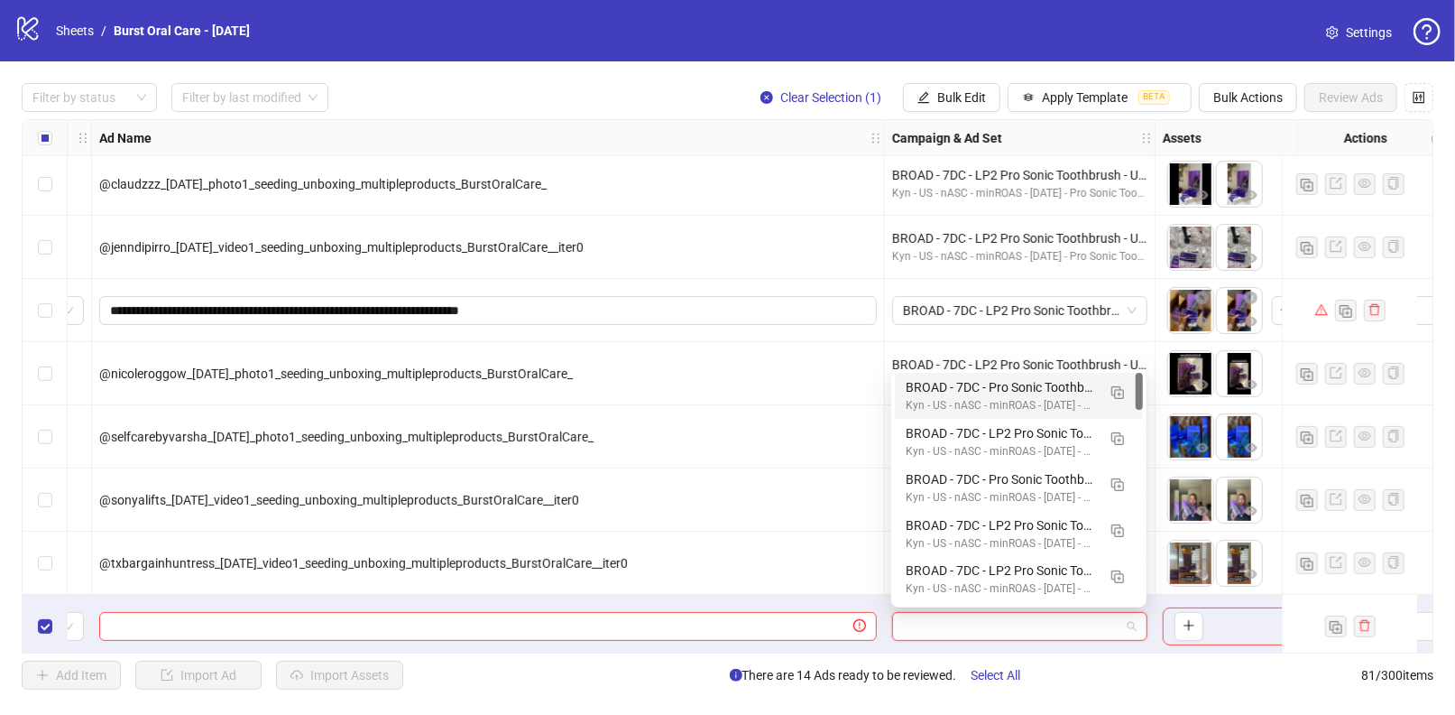
click at [913, 625] on input "search" at bounding box center [1011, 626] width 217 height 27
type input "****"
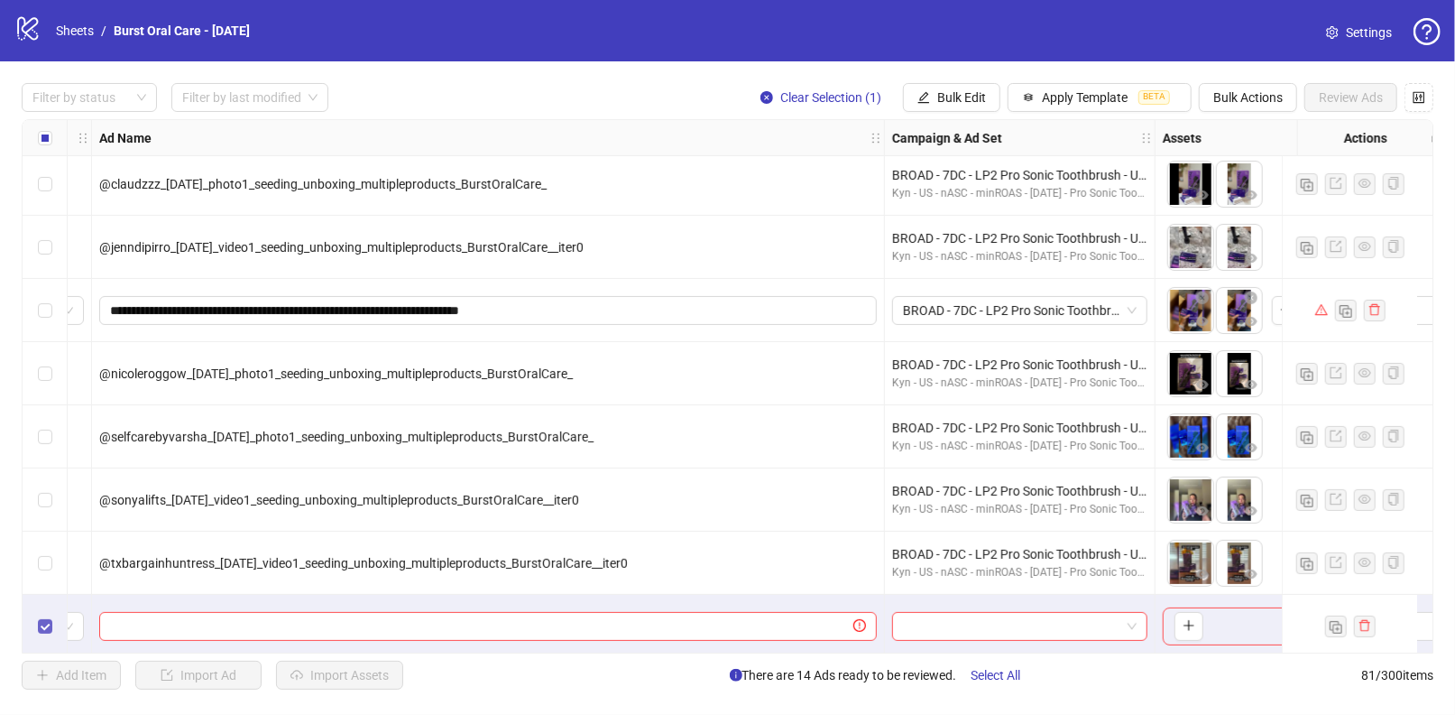
click at [40, 633] on label "Select row 81" at bounding box center [45, 626] width 14 height 20
click at [1261, 83] on button "Bulk Actions" at bounding box center [1248, 97] width 98 height 29
click at [1249, 140] on span "Delete" at bounding box center [1276, 134] width 124 height 20
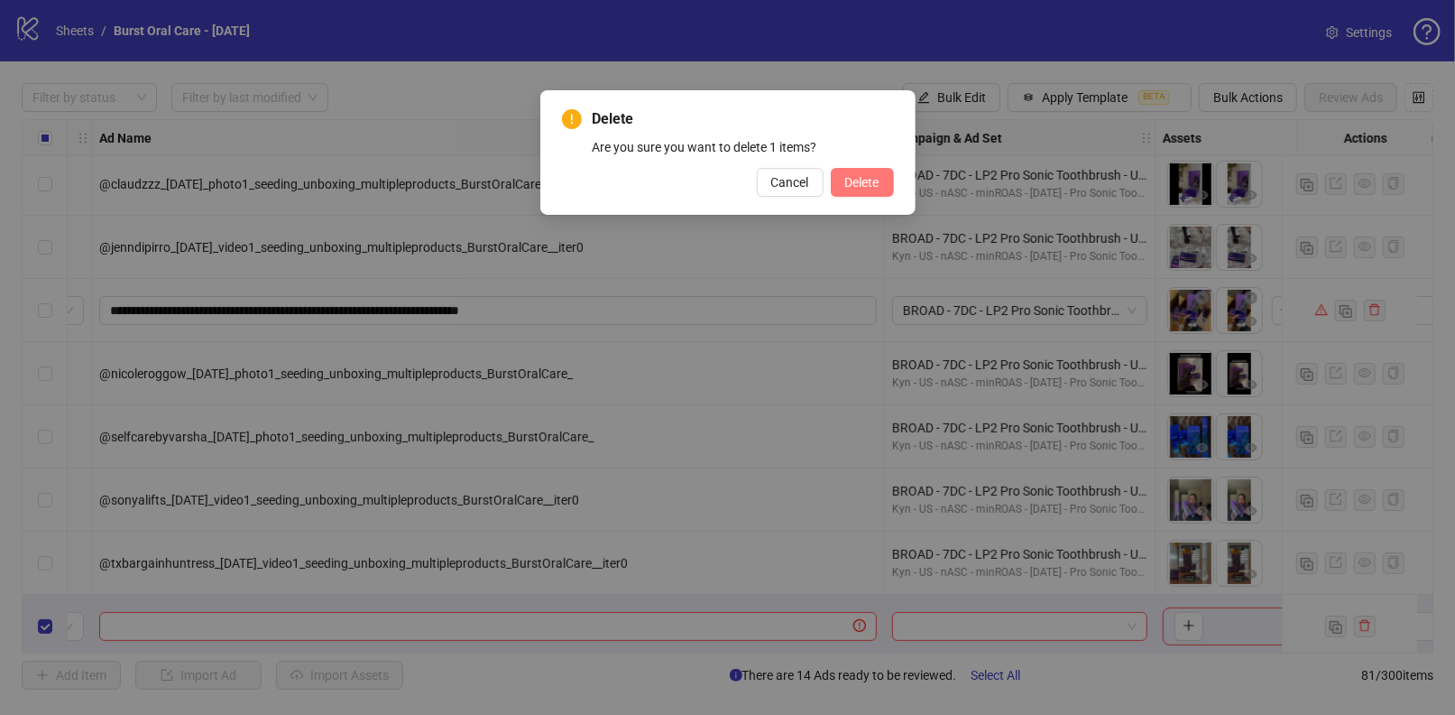
click at [877, 179] on span "Delete" at bounding box center [862, 182] width 34 height 14
